Goal: Task Accomplishment & Management: Manage account settings

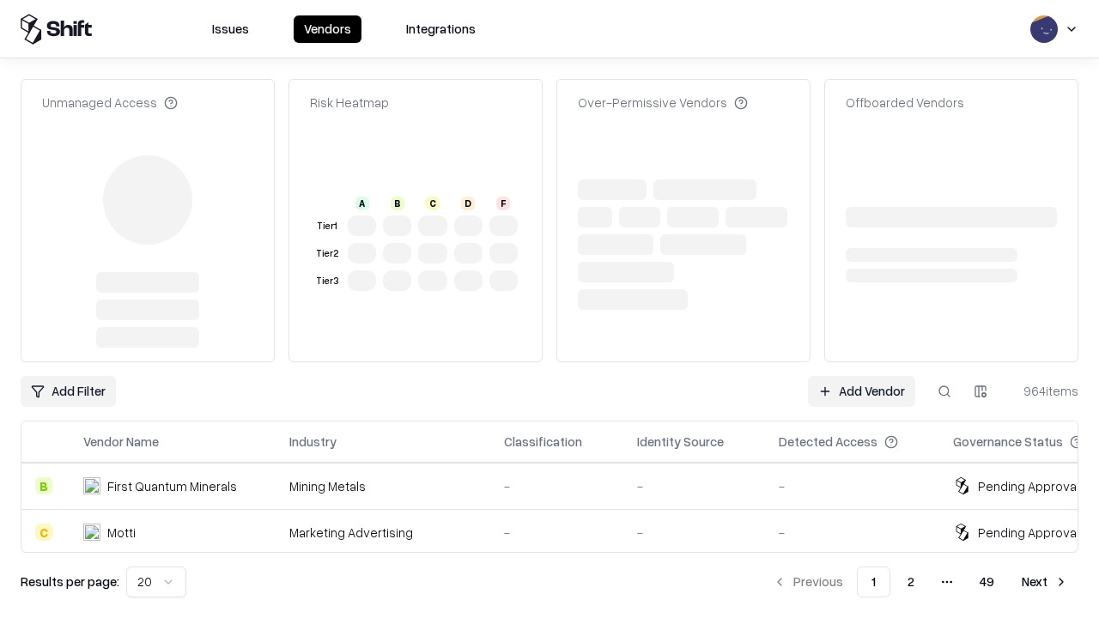
click at [861, 376] on link "Add Vendor" at bounding box center [861, 391] width 107 height 31
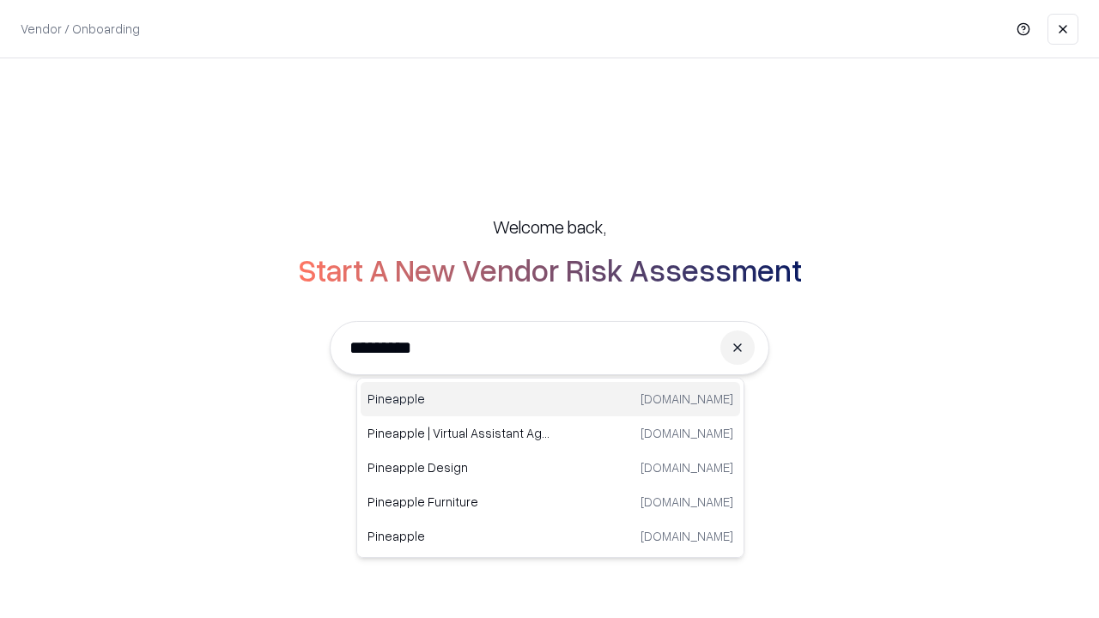
click at [550, 399] on div "Pineapple pineappleenergy.com" at bounding box center [551, 399] width 380 height 34
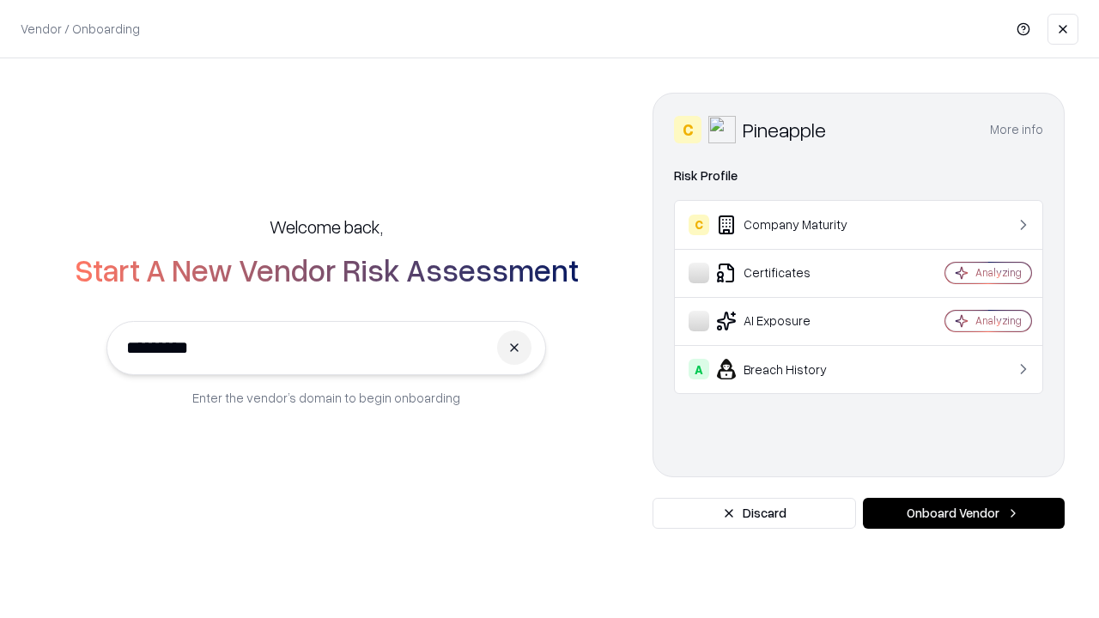
type input "*********"
click at [963, 513] on button "Onboard Vendor" at bounding box center [964, 513] width 202 height 31
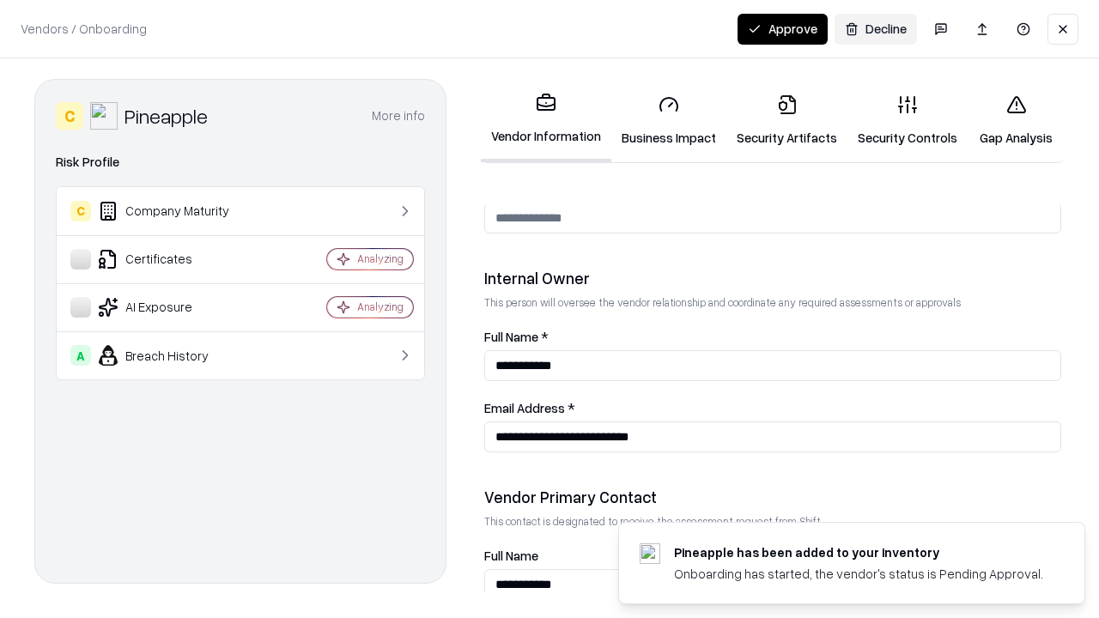
scroll to position [890, 0]
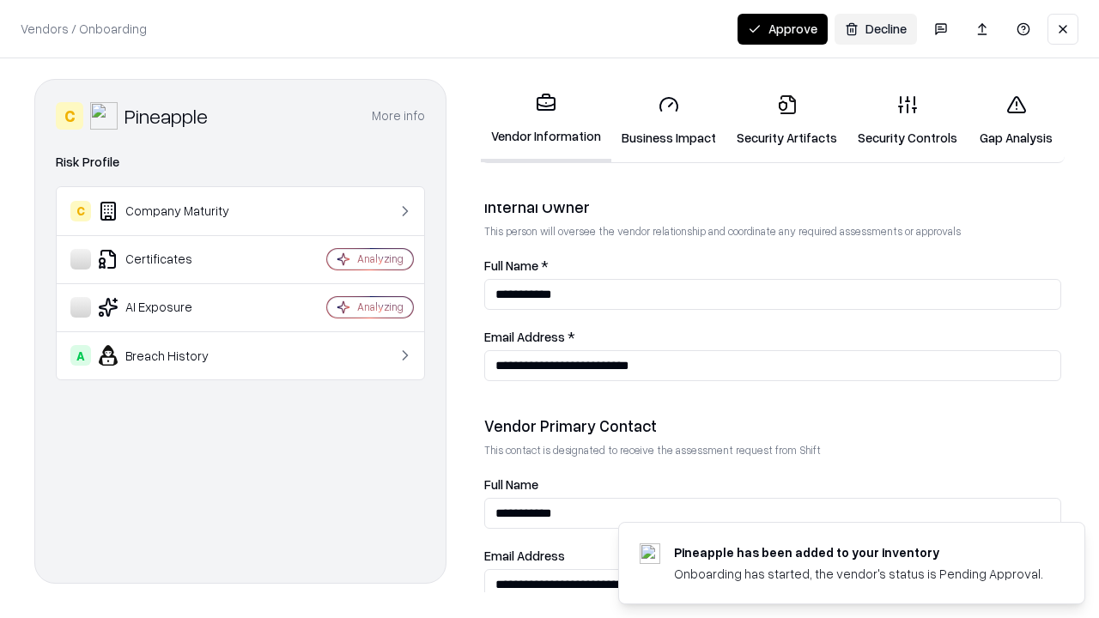
click at [669, 120] on link "Business Impact" at bounding box center [668, 121] width 115 height 80
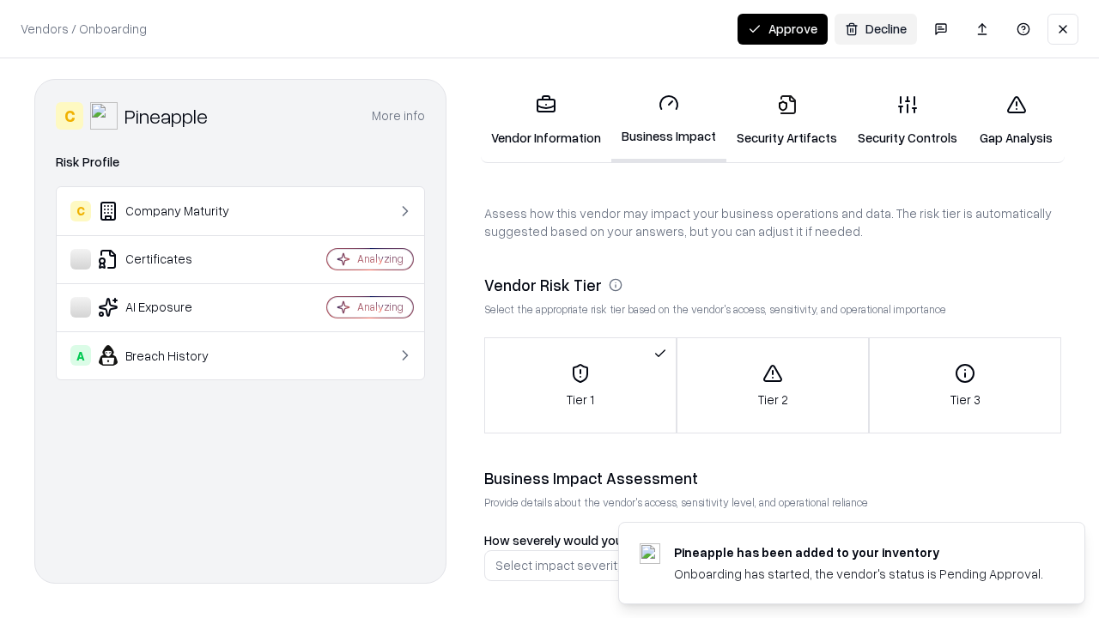
click at [787, 120] on link "Security Artifacts" at bounding box center [786, 121] width 121 height 80
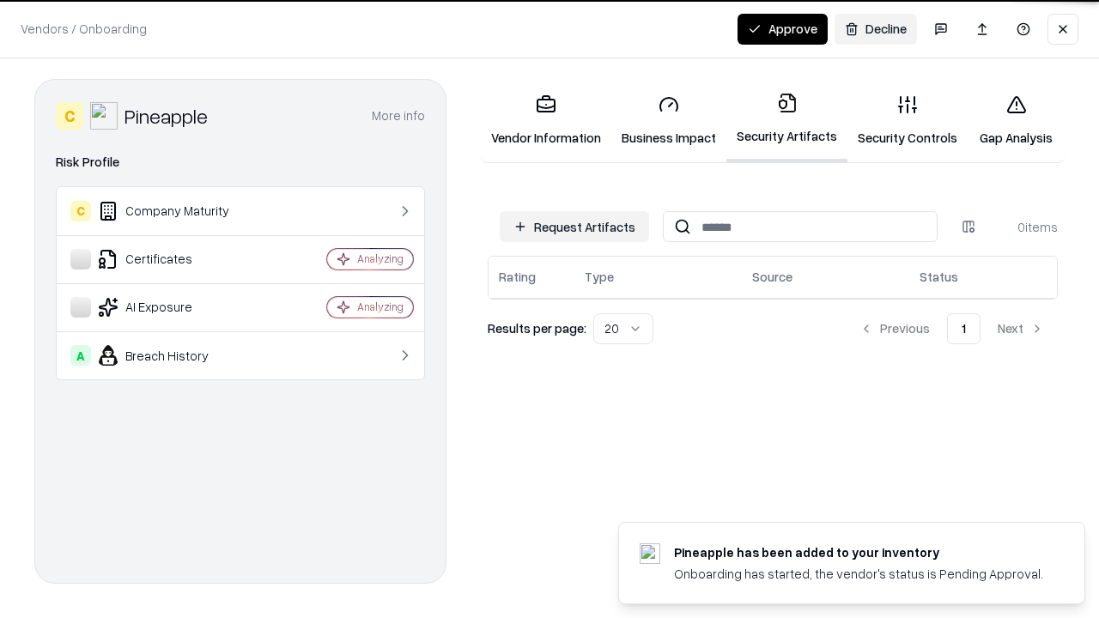
click at [574, 227] on button "Request Artifacts" at bounding box center [574, 226] width 149 height 31
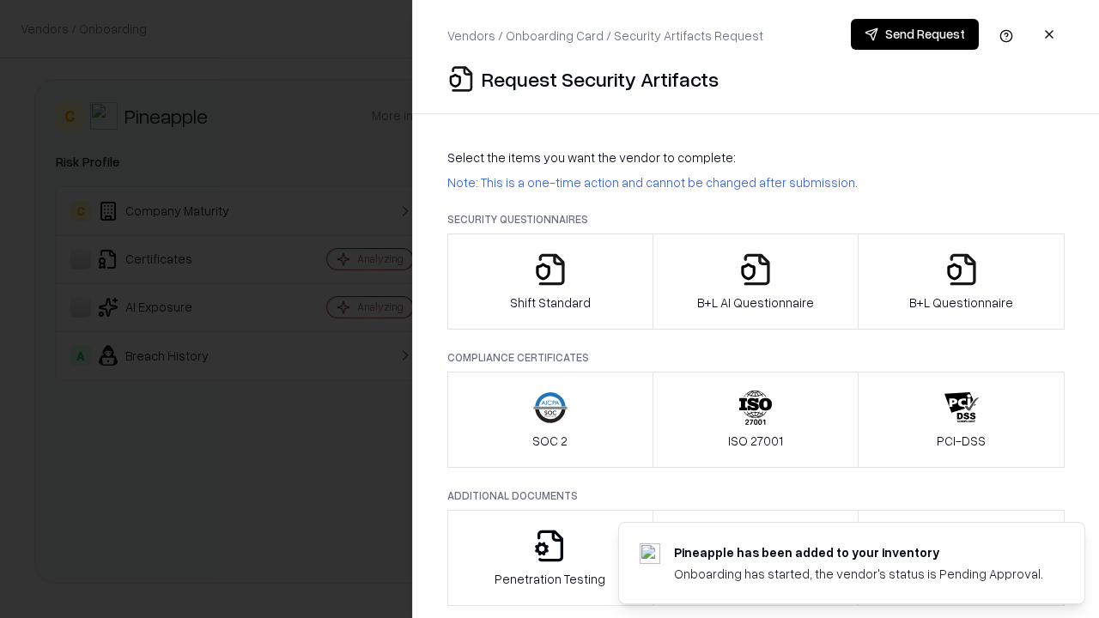
click at [550, 282] on icon "button" at bounding box center [550, 269] width 34 height 34
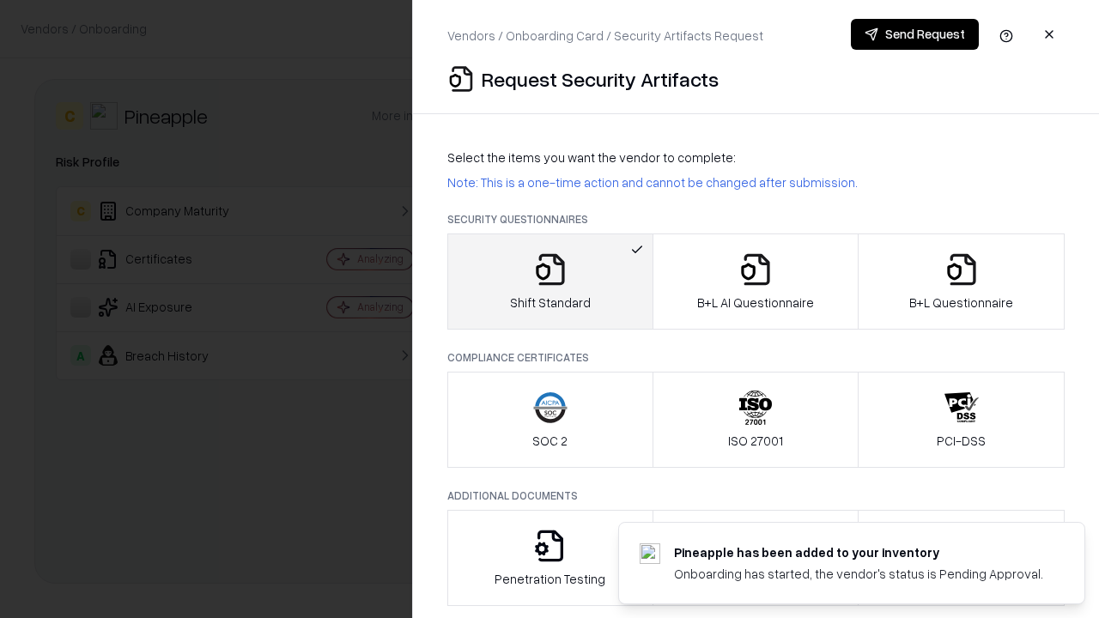
click at [914, 34] on button "Send Request" at bounding box center [915, 34] width 128 height 31
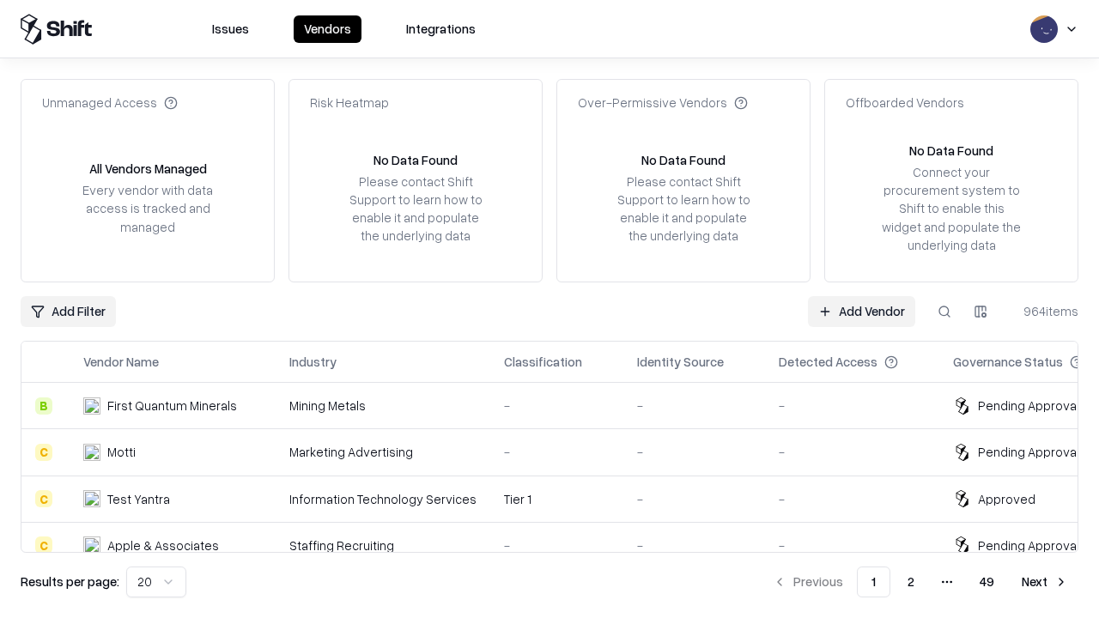
click at [945, 311] on button at bounding box center [944, 311] width 31 height 31
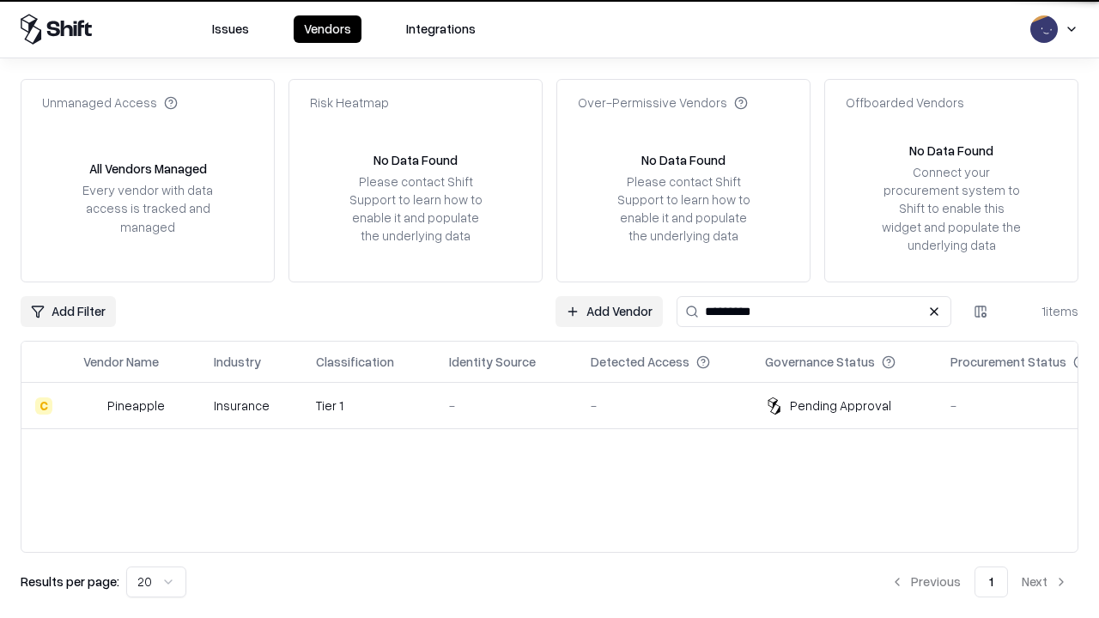
type input "*********"
click at [560, 405] on div "-" at bounding box center [506, 406] width 114 height 18
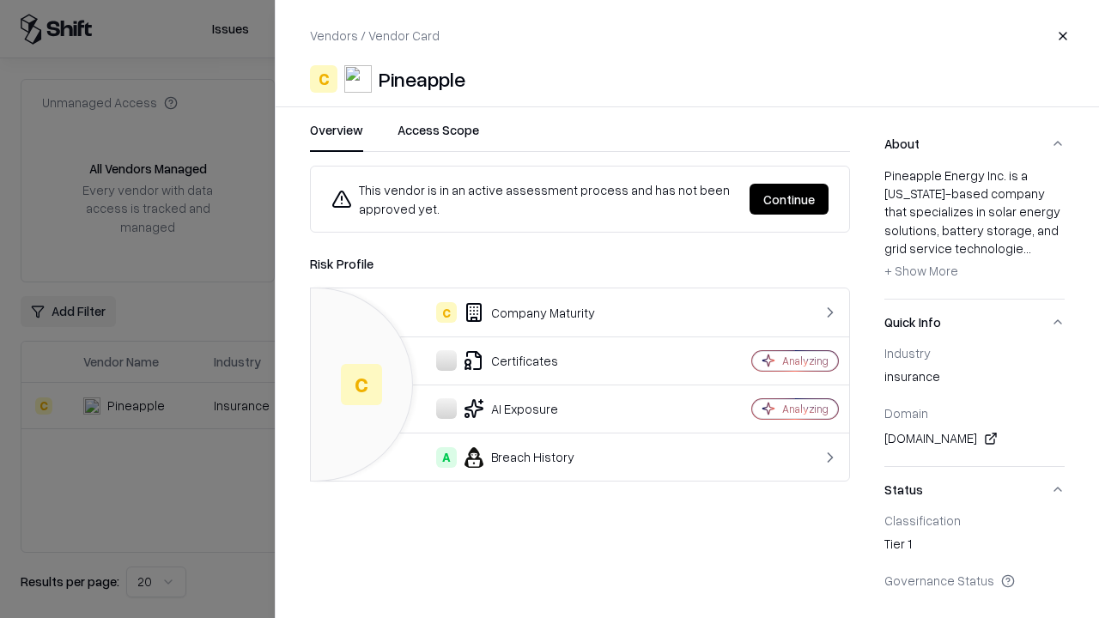
click at [789, 199] on button "Continue" at bounding box center [789, 199] width 79 height 31
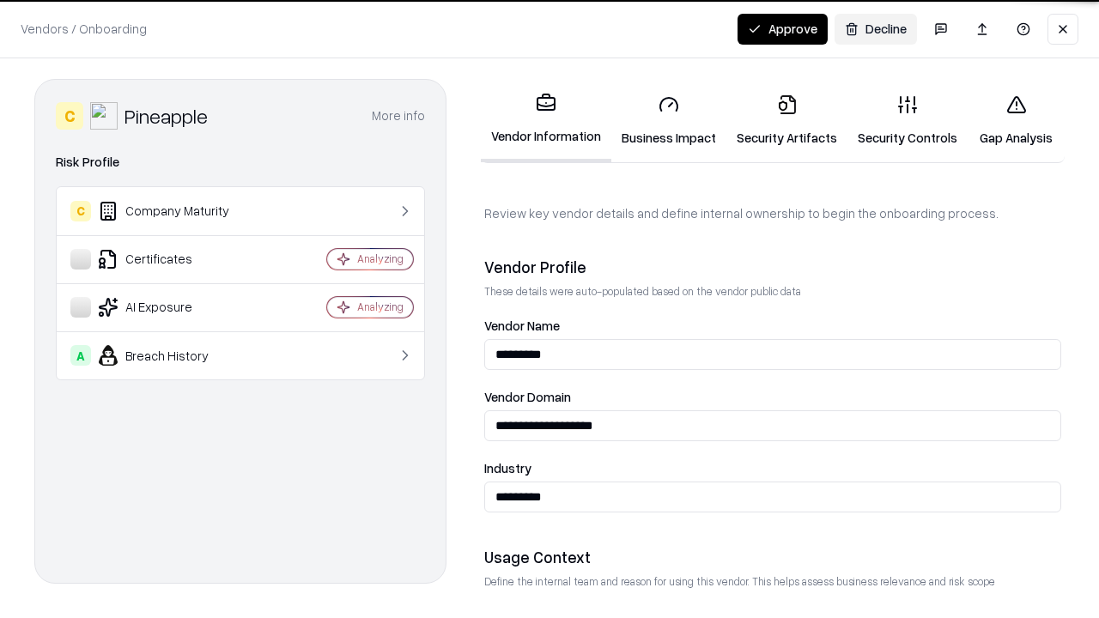
click at [787, 120] on link "Security Artifacts" at bounding box center [786, 121] width 121 height 80
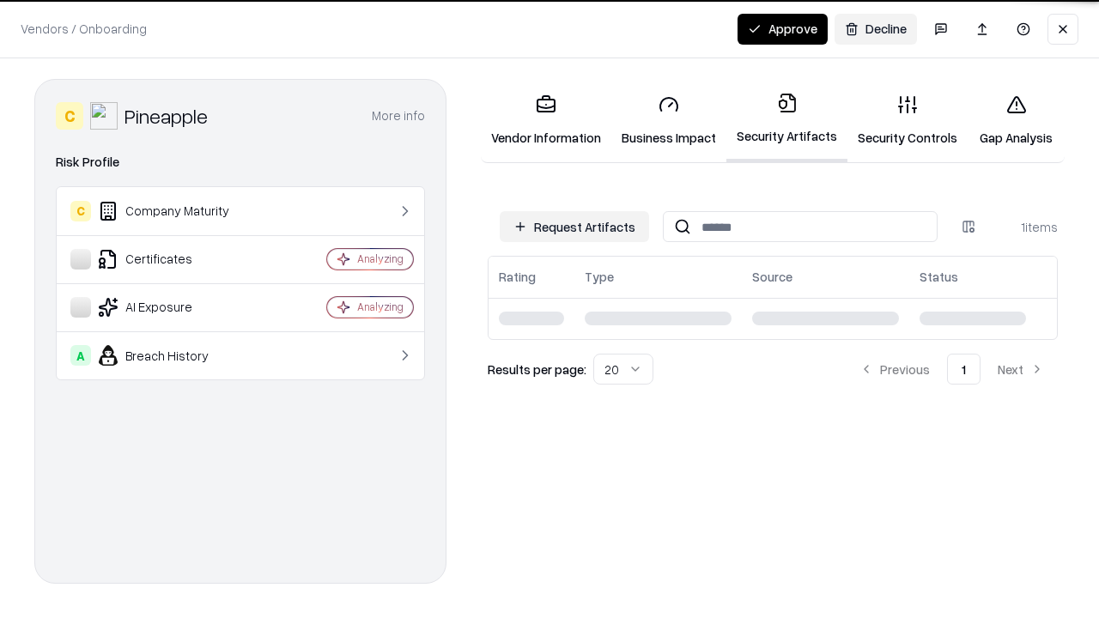
click at [782, 28] on button "Approve" at bounding box center [783, 29] width 90 height 31
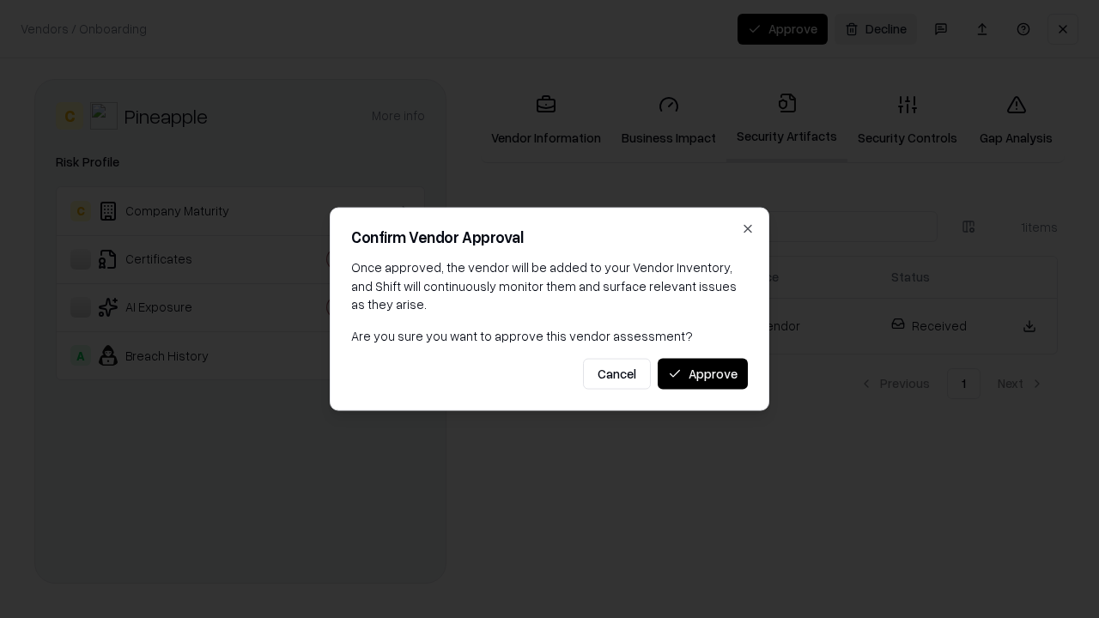
click at [702, 374] on button "Approve" at bounding box center [703, 373] width 90 height 31
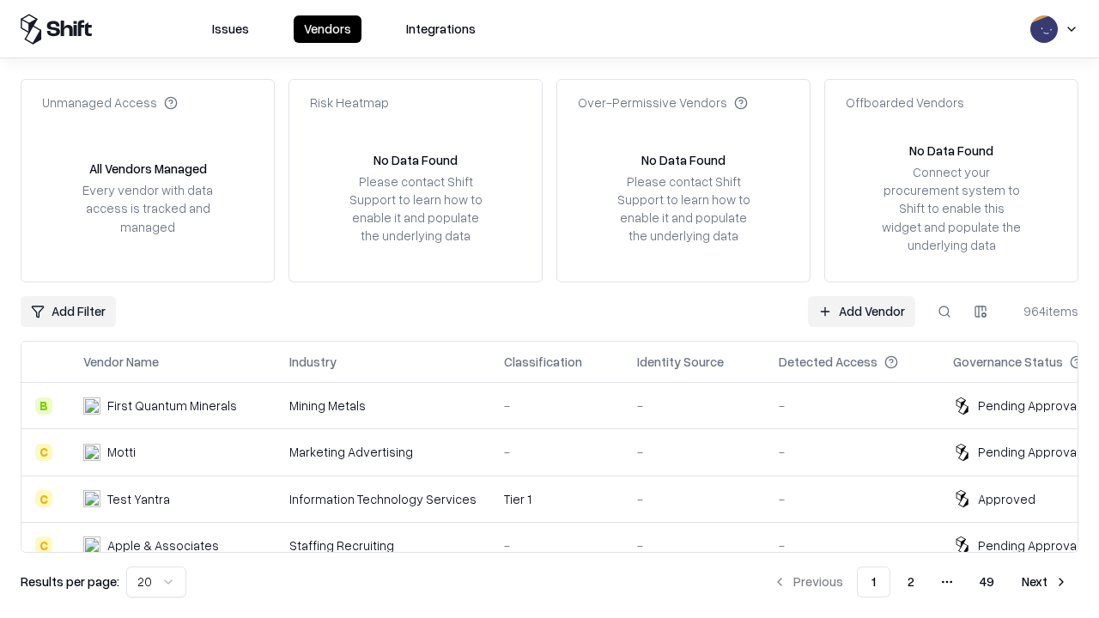
type input "*********"
click at [861, 311] on link "Add Vendor" at bounding box center [861, 311] width 107 height 31
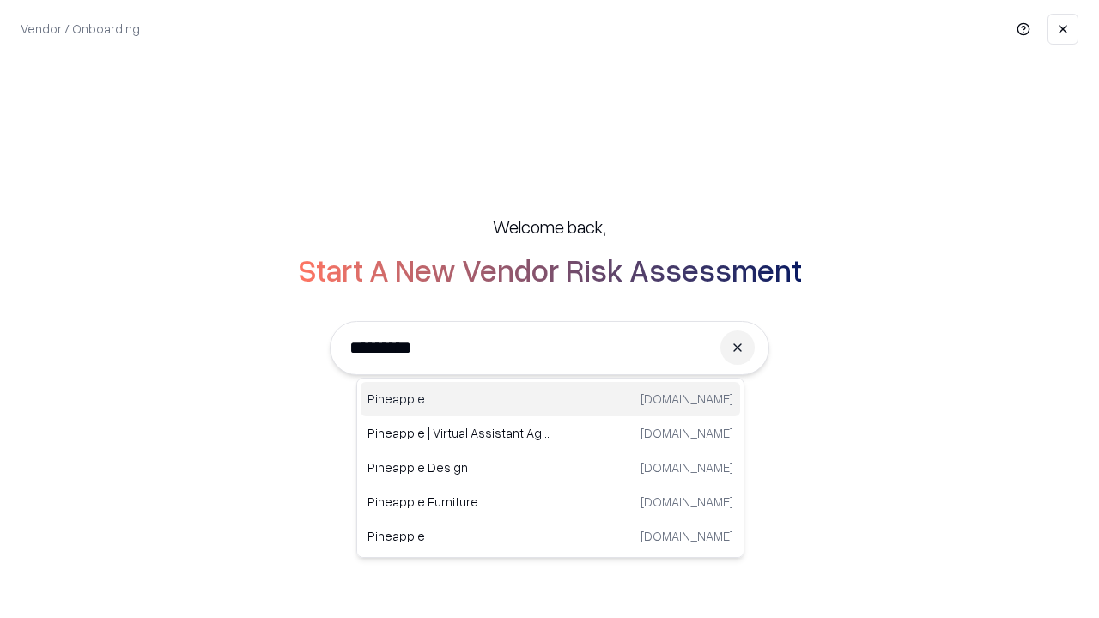
click at [550, 399] on div "Pineapple pineappleenergy.com" at bounding box center [551, 399] width 380 height 34
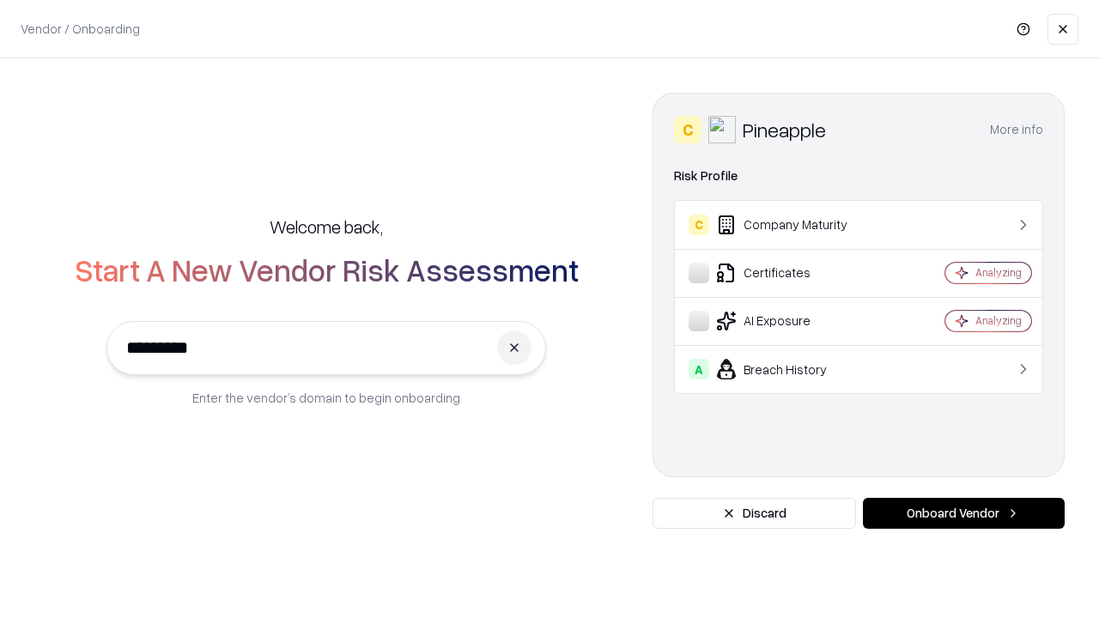
type input "*********"
click at [963, 513] on button "Onboard Vendor" at bounding box center [964, 513] width 202 height 31
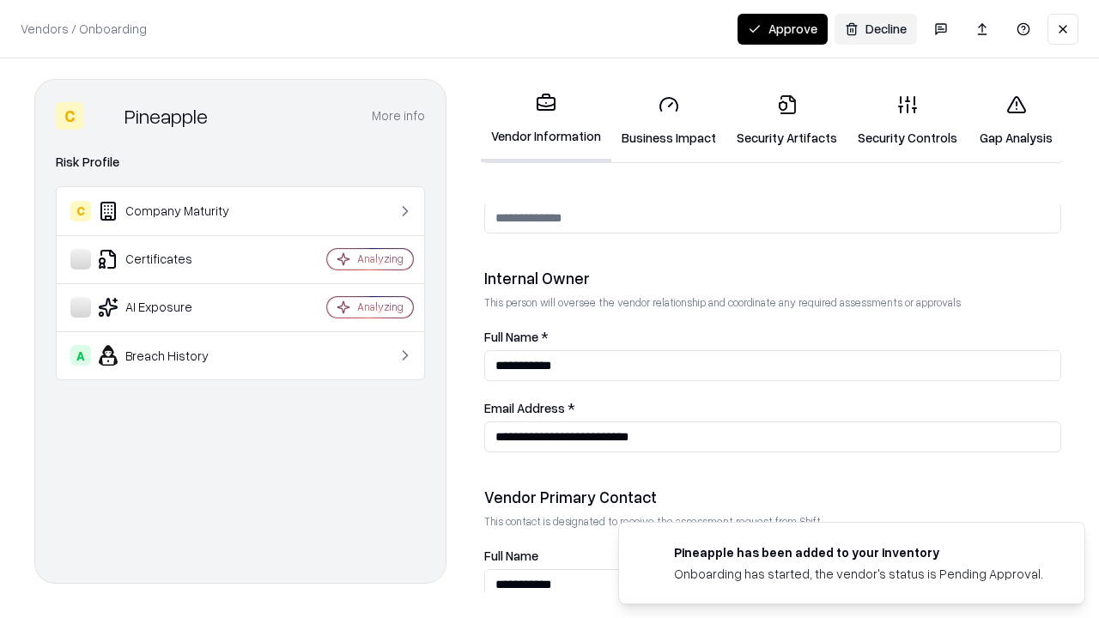
scroll to position [890, 0]
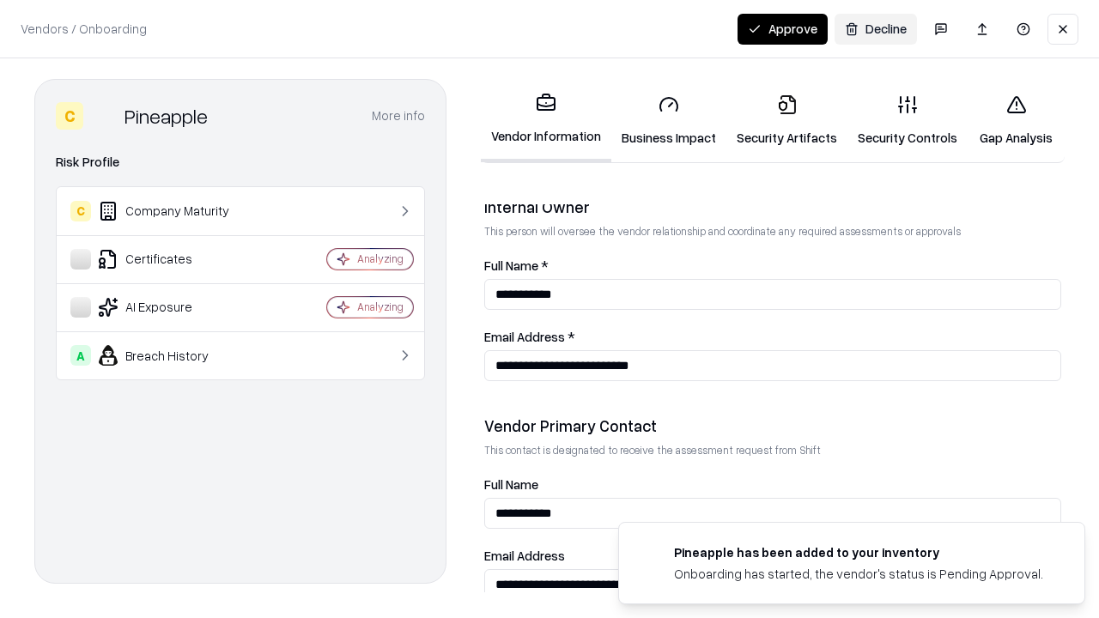
click at [782, 28] on button "Approve" at bounding box center [783, 29] width 90 height 31
